Goal: Entertainment & Leisure: Consume media (video, audio)

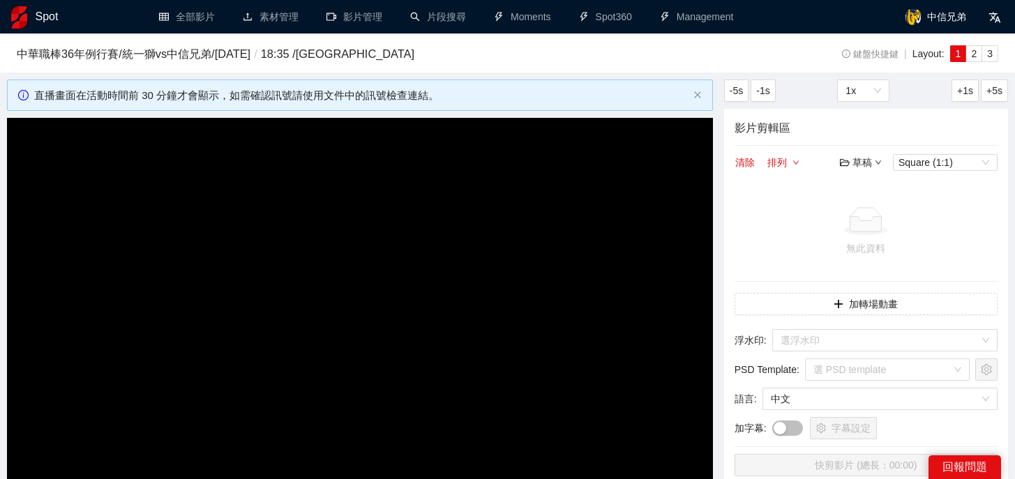
scroll to position [107, 0]
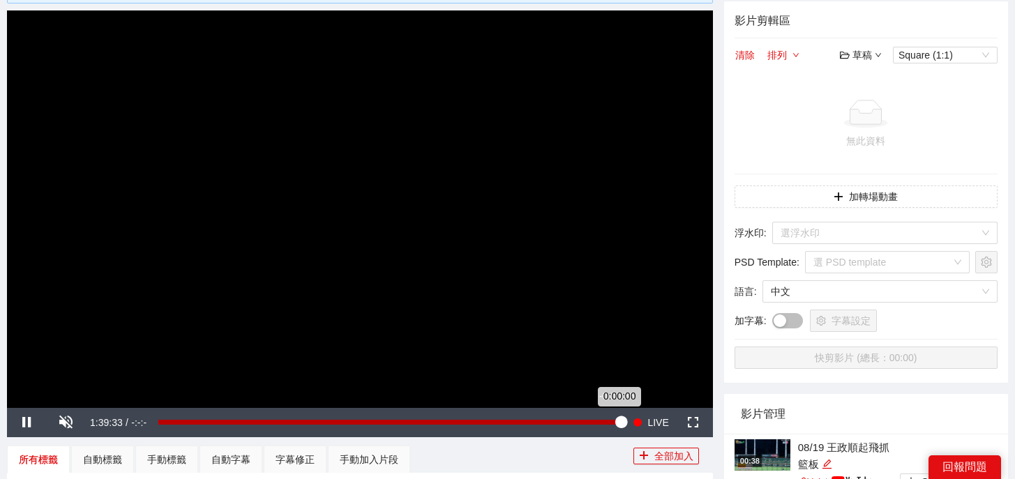
click at [617, 432] on div "Loaded : 100.00% -0:00:36 0:00:00" at bounding box center [389, 422] width 476 height 29
click at [618, 425] on div "0:00:00" at bounding box center [389, 422] width 462 height 5
click at [616, 425] on div "0:00:00" at bounding box center [389, 422] width 462 height 5
click at [616, 422] on div "-0:01:03" at bounding box center [386, 422] width 457 height 5
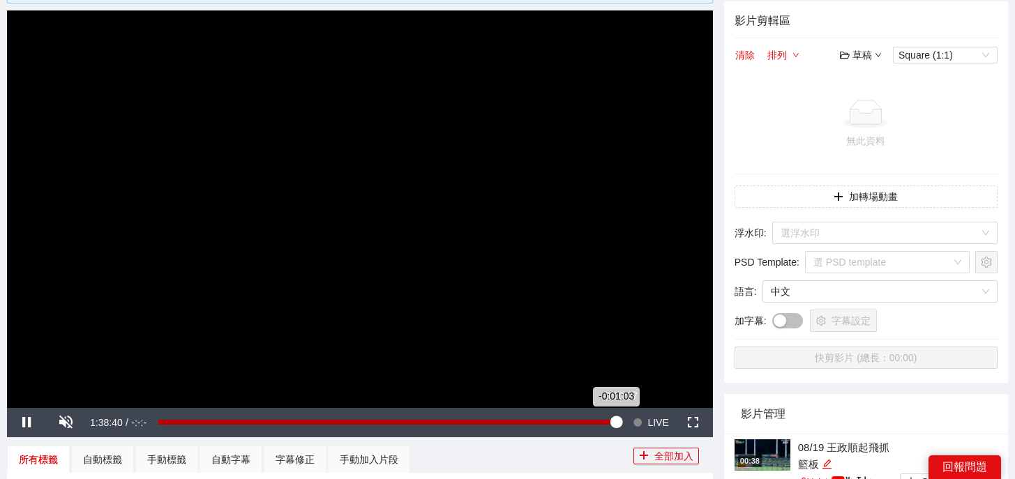
click at [616, 422] on div "-0:01:03" at bounding box center [386, 422] width 457 height 5
click at [617, 422] on div "-0:00:03" at bounding box center [389, 422] width 462 height 5
click at [619, 420] on div "0:00:00" at bounding box center [389, 422] width 462 height 5
click at [617, 420] on div "0:00:00" at bounding box center [389, 422] width 462 height 5
click at [616, 420] on div "-0:01:03" at bounding box center [386, 422] width 457 height 5
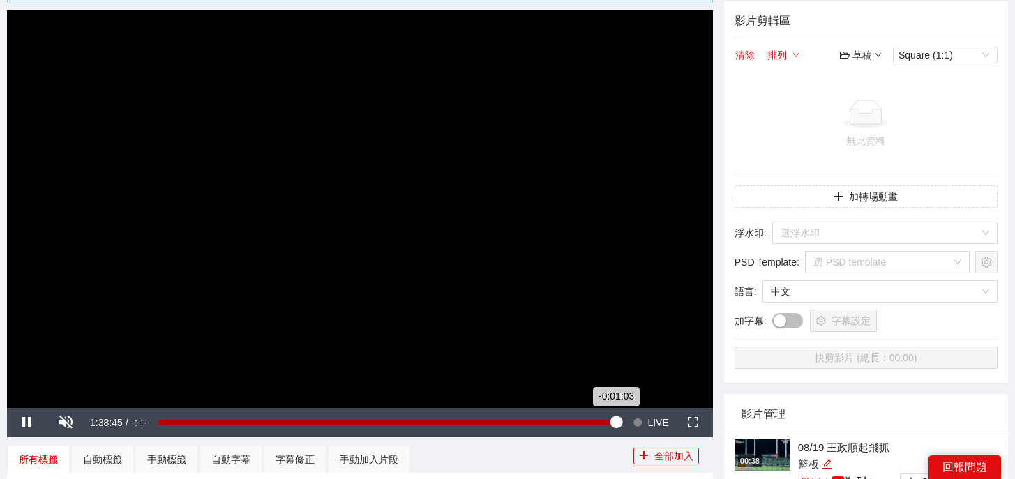
click at [616, 421] on div "-0:01:03" at bounding box center [386, 422] width 457 height 5
click at [616, 422] on div "0:00:00" at bounding box center [389, 422] width 462 height 5
click at [614, 422] on div "-0:01:21" at bounding box center [386, 422] width 456 height 5
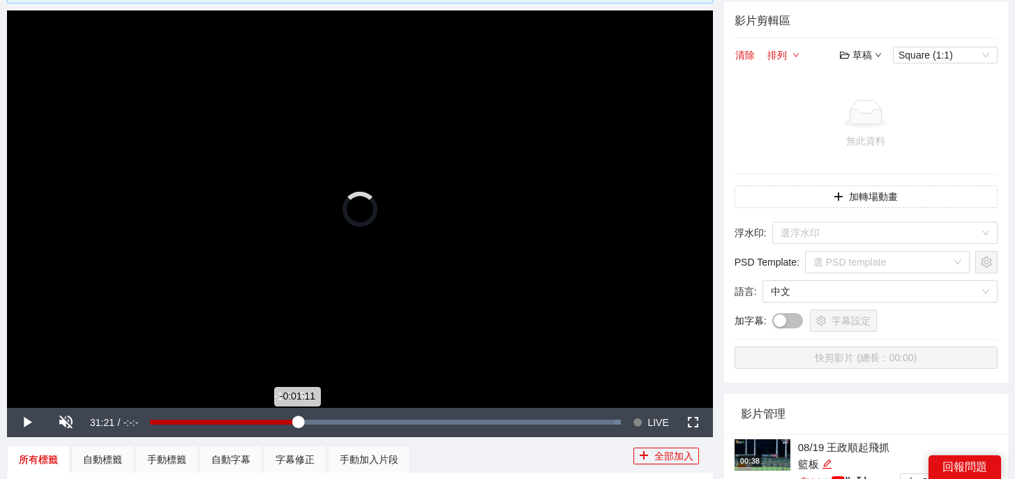
click at [303, 434] on div "Loaded : 99.90% -1:08:34 -0:01:11" at bounding box center [385, 422] width 485 height 29
click at [612, 425] on div "Loaded : 32.43% -0:01:02 -1:08:35" at bounding box center [385, 422] width 485 height 29
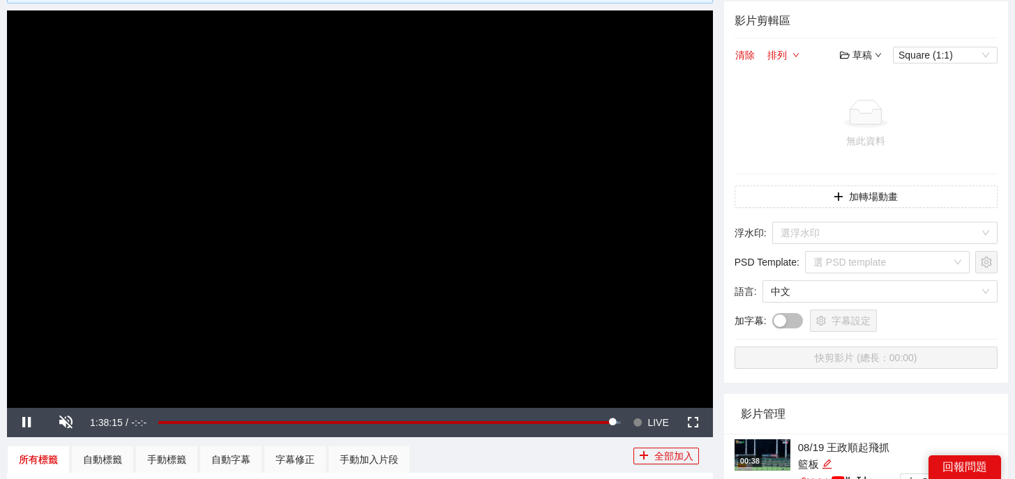
click at [664, 423] on span "LIVE" at bounding box center [657, 422] width 21 height 29
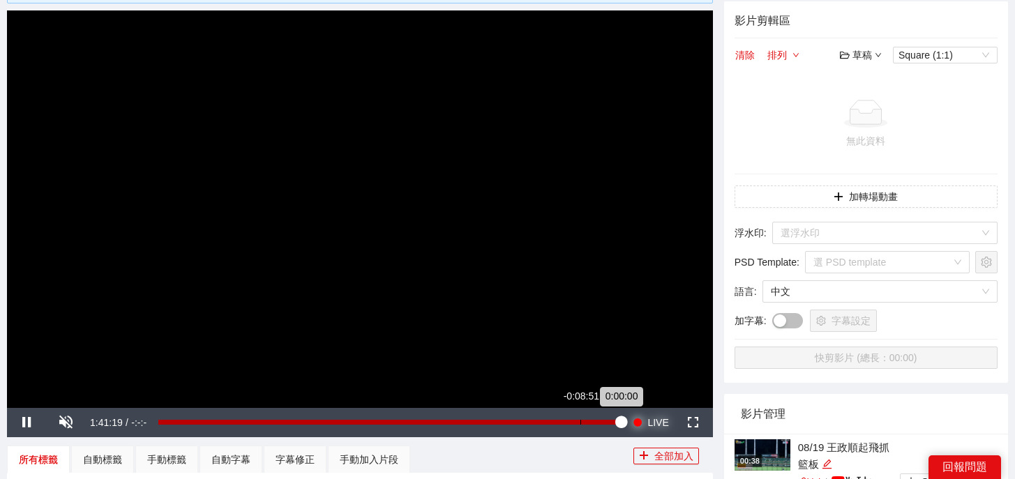
click at [580, 422] on div "Loaded : 100.00% -0:08:51 0:00:00" at bounding box center [389, 422] width 462 height 5
click at [589, 421] on div "Loaded : 93.29% -0:06:52 -0:06:53" at bounding box center [389, 422] width 462 height 5
click at [585, 423] on div "-0:06:53" at bounding box center [373, 422] width 431 height 5
click at [585, 423] on div "-0:07:47" at bounding box center [371, 422] width 427 height 5
click at [592, 422] on div "-0:06:16" at bounding box center [375, 422] width 434 height 5
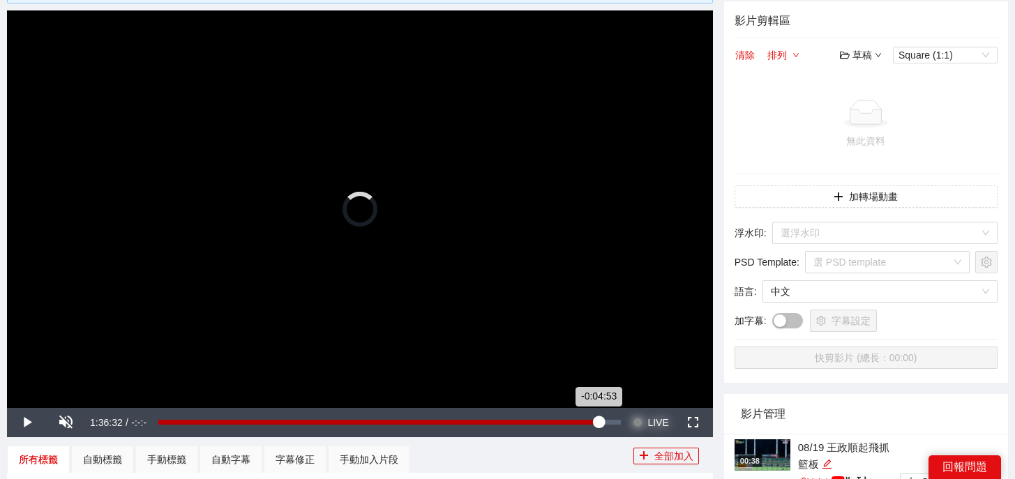
click at [598, 422] on div "-0:04:53" at bounding box center [378, 422] width 440 height 5
click at [598, 422] on div "-0:04:54" at bounding box center [378, 422] width 440 height 5
click at [628, 408] on button "Seek to live, currently behind live LIVE" at bounding box center [650, 422] width 45 height 29
click at [603, 422] on div "-0:03:58" at bounding box center [603, 422] width 1 height 5
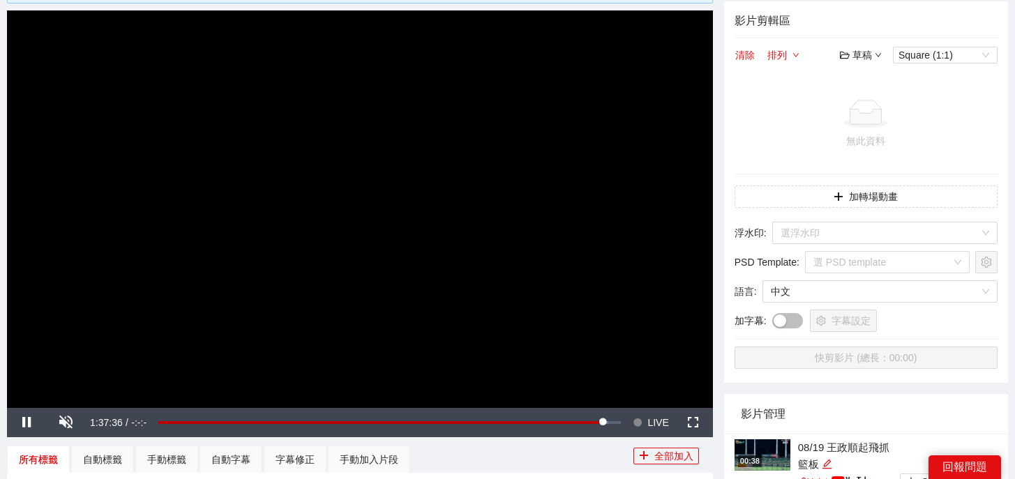
click at [660, 416] on span "LIVE" at bounding box center [657, 422] width 21 height 29
click at [663, 414] on span "LIVE" at bounding box center [657, 422] width 21 height 29
click at [654, 422] on span "LIVE" at bounding box center [657, 422] width 21 height 29
click at [27, 423] on span "Video Player" at bounding box center [27, 423] width 0 height 0
